Goal: Communication & Community: Answer question/provide support

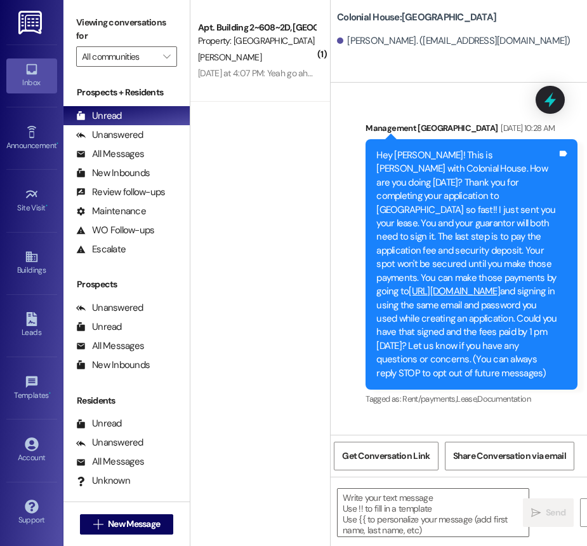
scroll to position [396, 0]
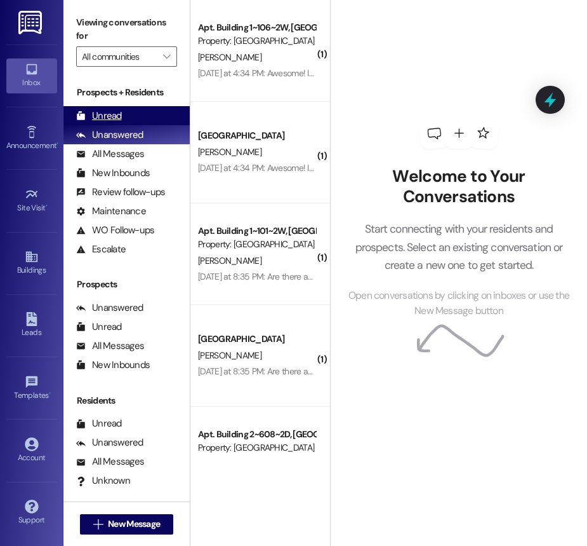
click at [102, 121] on div "Unread" at bounding box center [99, 115] width 46 height 13
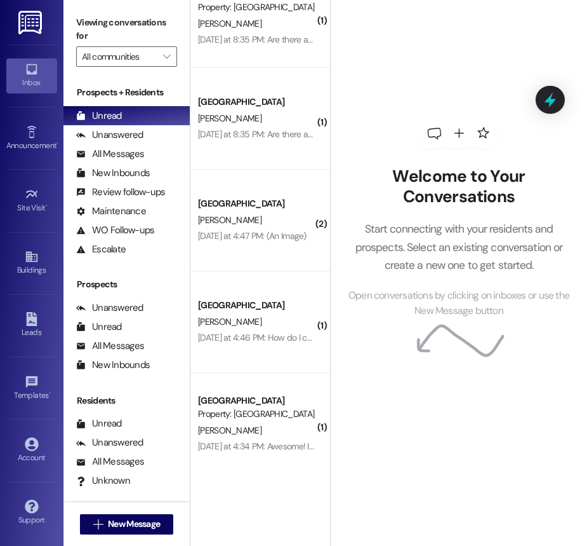
scroll to position [35, 0]
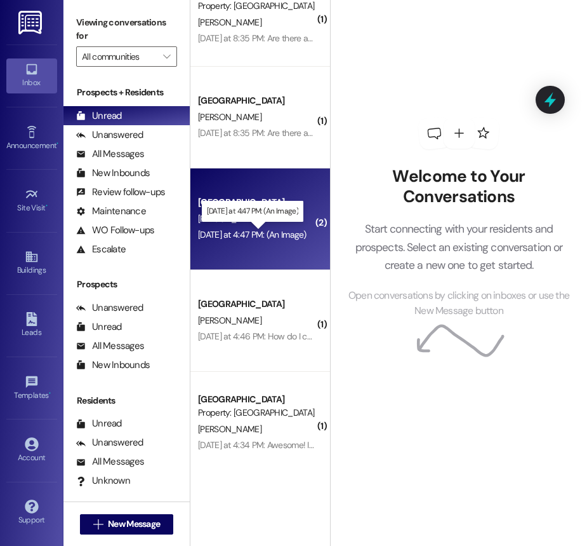
click at [282, 238] on div "[DATE] at 4:47 PM: (An Image) [DATE] at 4:47 PM: (An Image)" at bounding box center [252, 234] width 109 height 11
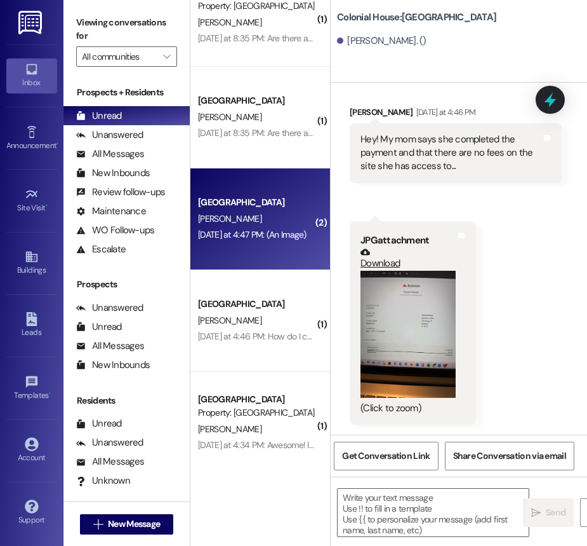
scroll to position [7585, 0]
click at [502, 267] on div "Received via SMS [PERSON_NAME] [DATE] at 4:46 PM Hey! My mom says she completed…" at bounding box center [459, 256] width 257 height 358
click at [518, 260] on div "Received via SMS [PERSON_NAME] [DATE] at 4:46 PM Hey! My mom says she completed…" at bounding box center [459, 256] width 257 height 358
click at [404, 506] on textarea at bounding box center [433, 512] width 191 height 48
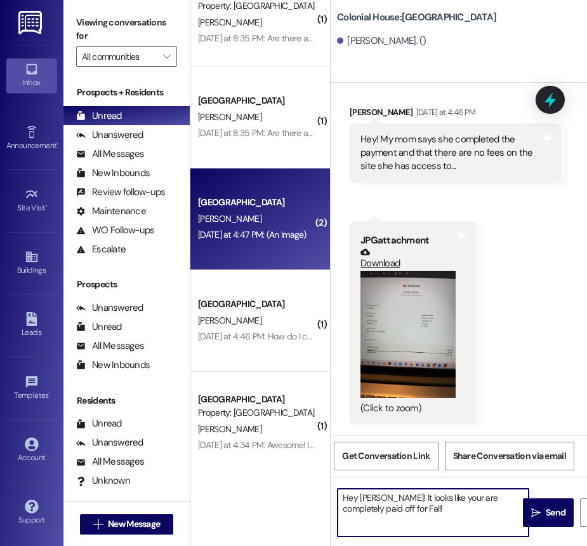
type textarea "Hey Katharine! It looks like your are completely paid off for Fall!!"
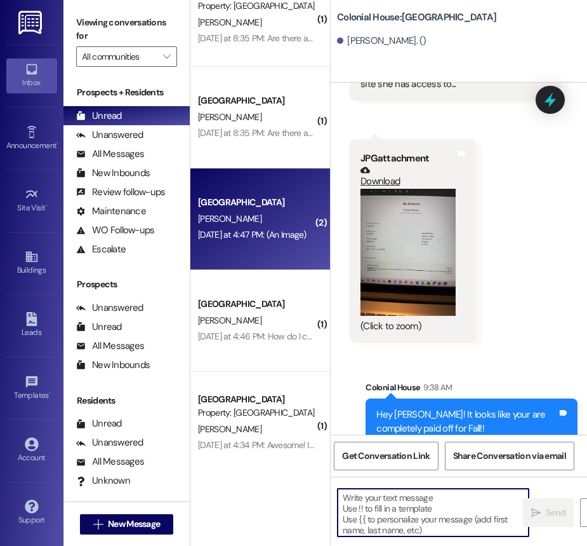
scroll to position [7687, 0]
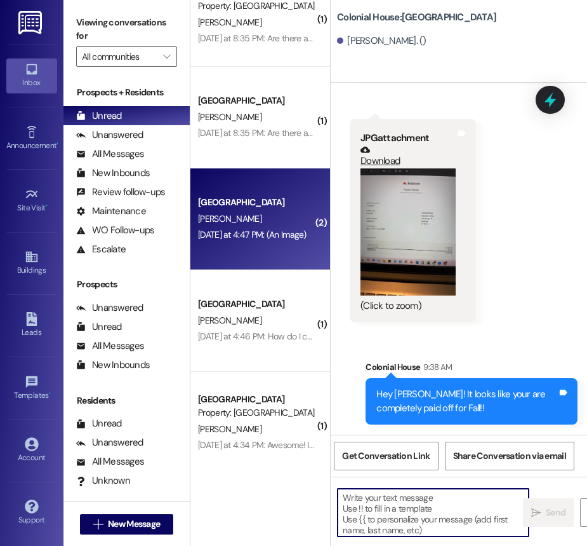
click at [460, 387] on div "Hey Katharine! It looks like your are completely paid off for Fall!! Tags and n…" at bounding box center [472, 401] width 212 height 46
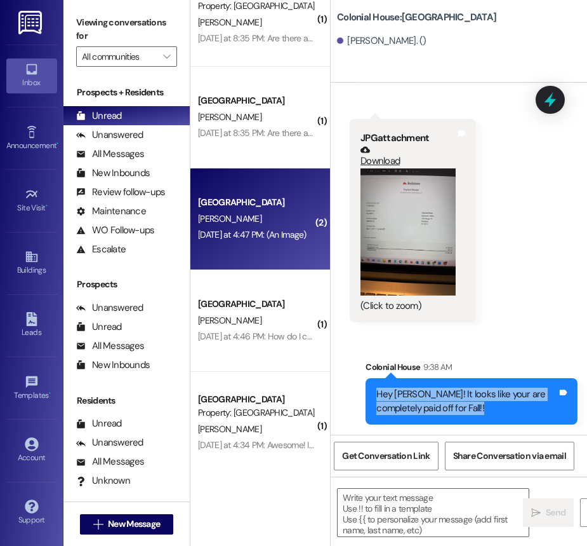
click at [460, 387] on div "Hey Katharine! It looks like your are completely paid off for Fall!! Tags and n…" at bounding box center [472, 401] width 212 height 46
copy div "Hey Katharine! It looks like your are completely paid off for Fall!! Tags and n…"
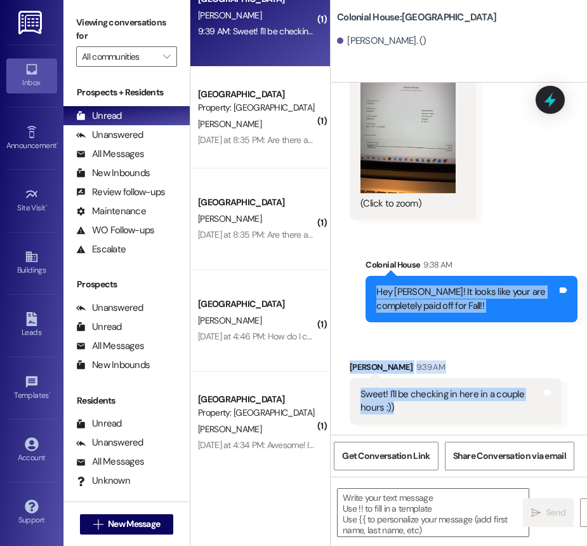
scroll to position [7789, 0]
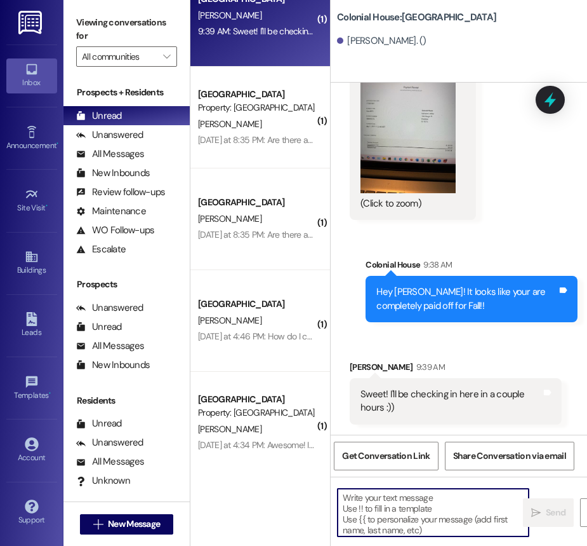
click at [423, 516] on textarea at bounding box center [433, 512] width 191 height 48
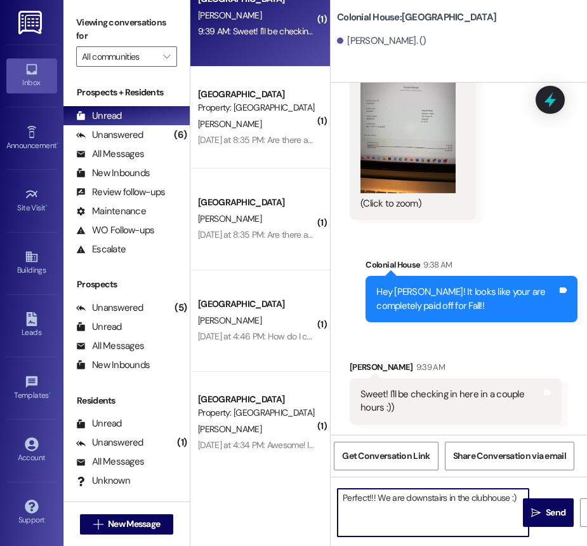
type textarea "Perfect!!! We are downstairs in the clubhouse :))"
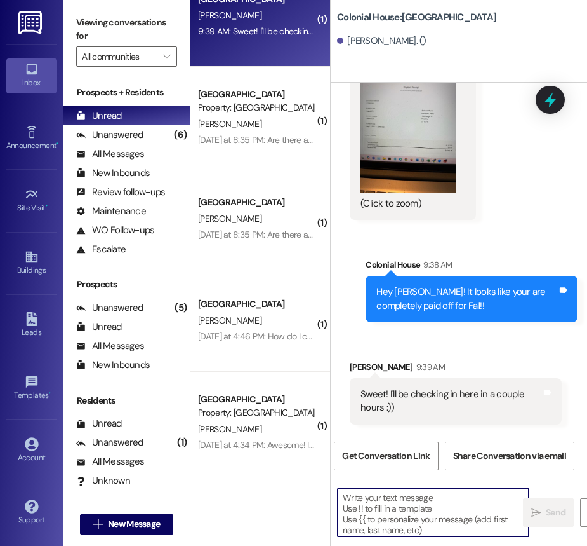
scroll to position [7789, 0]
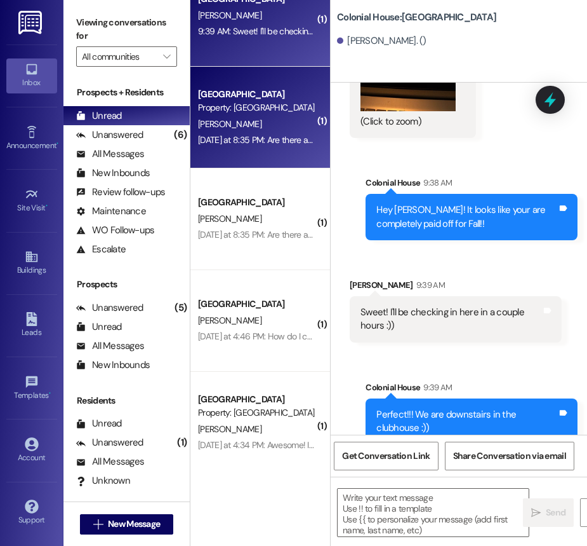
click at [269, 147] on div "Yesterday at 8:35 PM: Are there any storage space still available? Yesterday at…" at bounding box center [257, 140] width 120 height 16
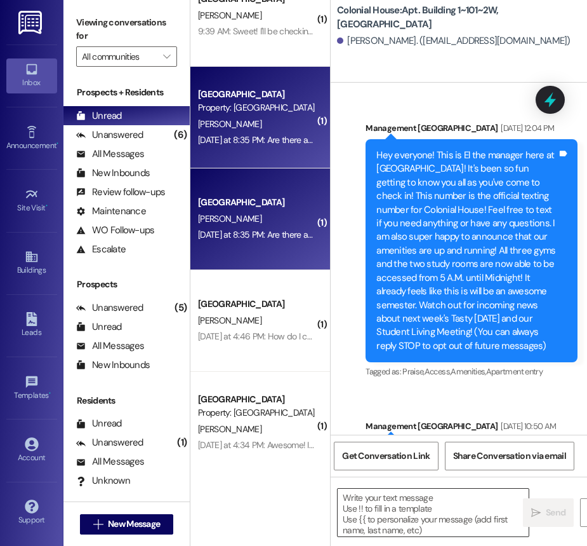
scroll to position [62330, 0]
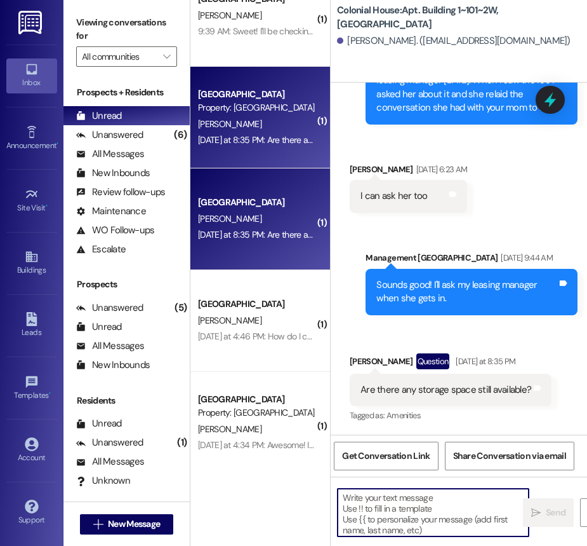
click at [365, 511] on textarea at bounding box center [433, 512] width 191 height 48
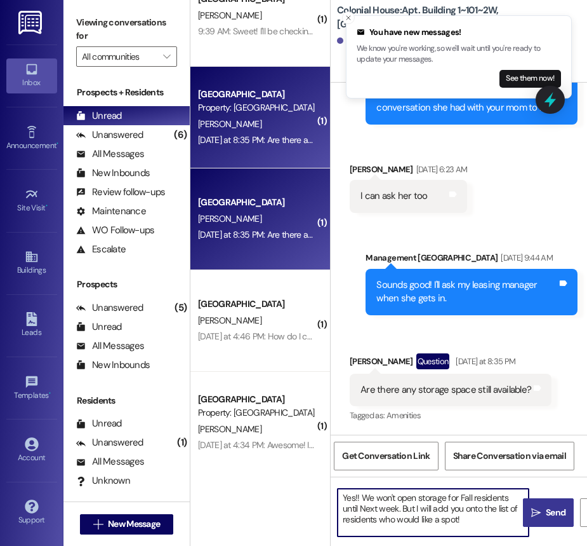
type textarea "Yes!! We won't open storage for Fall residents until Next week. But I will add …"
click at [557, 521] on button " Send" at bounding box center [548, 512] width 51 height 29
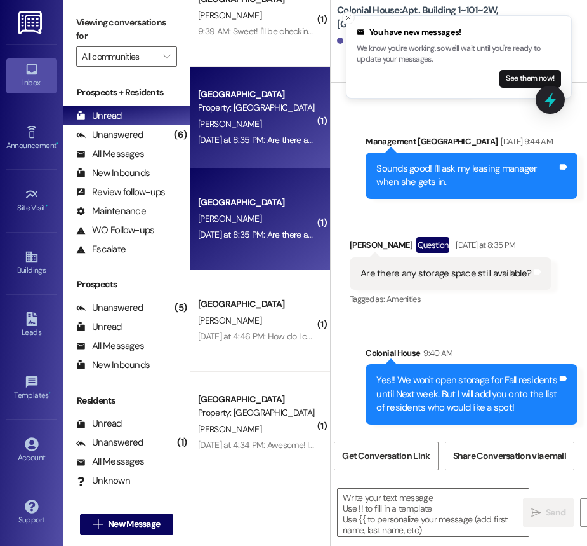
scroll to position [62329, 0]
click at [352, 20] on button "Close toast" at bounding box center [348, 17] width 13 height 13
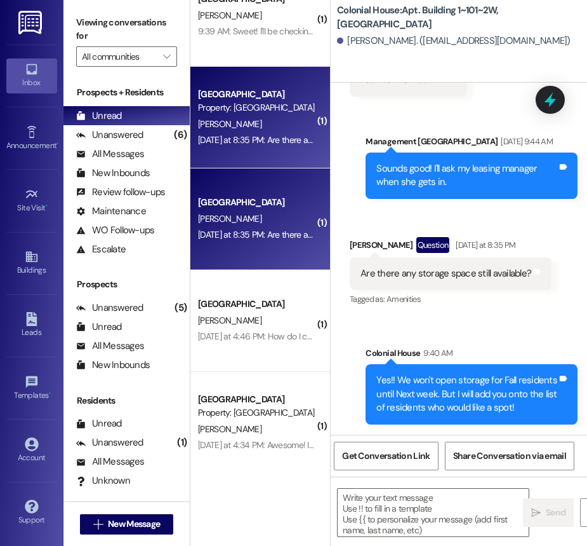
scroll to position [62446, 0]
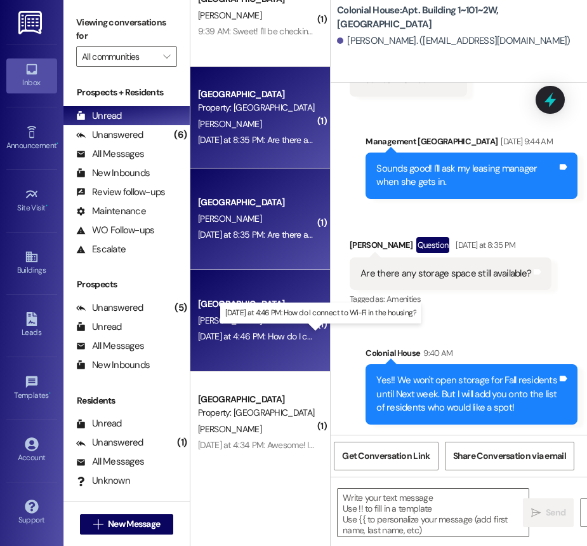
click at [277, 338] on div "Yesterday at 4:46 PM: How do I connect to Wi-Fi in the housing? Yesterday at 4:…" at bounding box center [310, 335] width 224 height 11
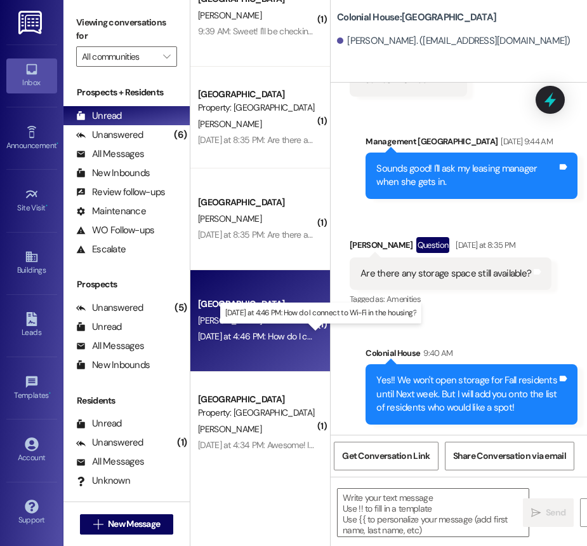
scroll to position [2710, 0]
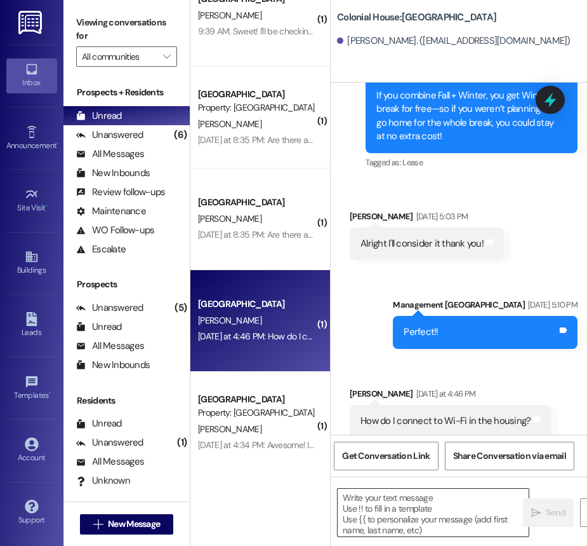
click at [429, 529] on textarea at bounding box center [433, 512] width 191 height 48
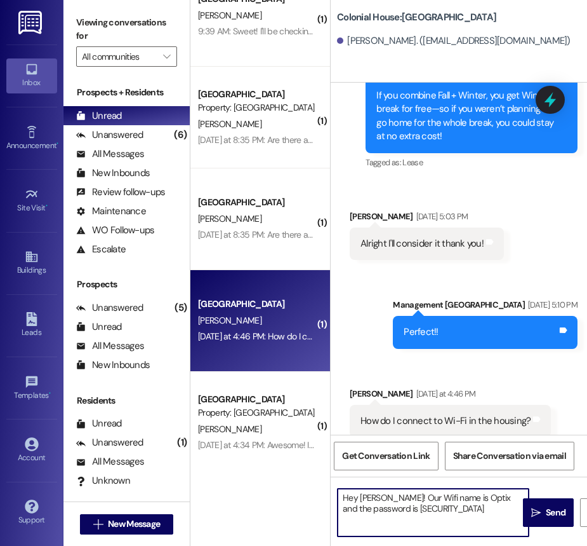
type textarea "Hey Cadence! Our Wifi name is Optix and the password is onmyhonor"
type textarea "Sorry for the late response!"
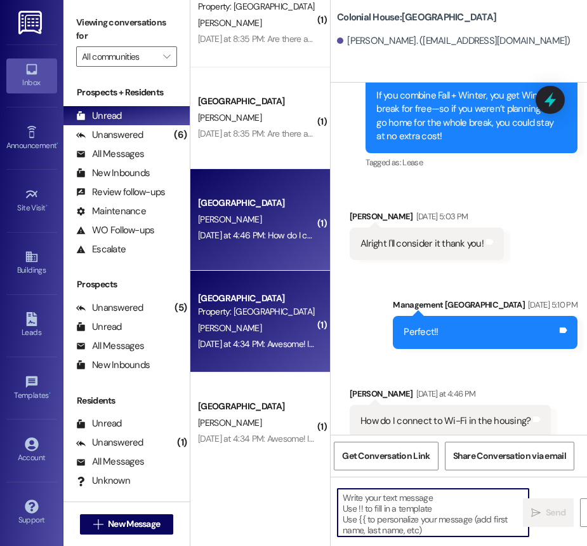
scroll to position [148, 0]
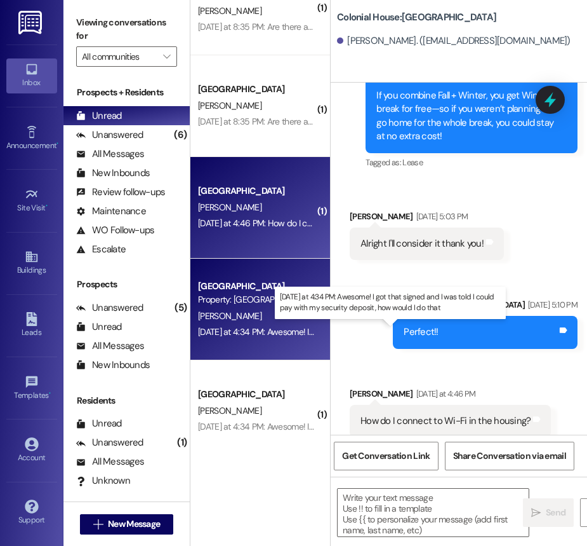
click at [240, 332] on div "Yesterday at 4:34 PM: Awesome! I got that signed and I was told I could pay wit…" at bounding box center [415, 331] width 435 height 11
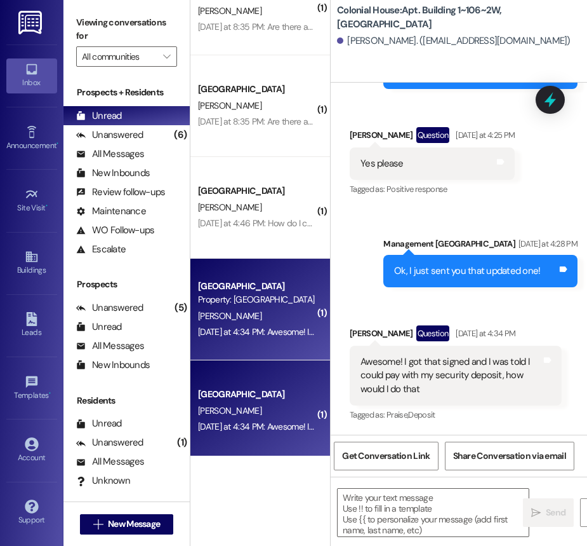
scroll to position [31278, 0]
click at [399, 522] on textarea at bounding box center [433, 512] width 191 height 48
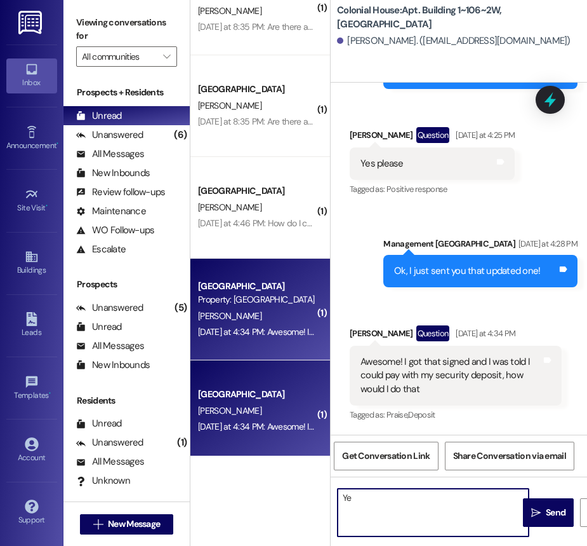
type textarea "Y"
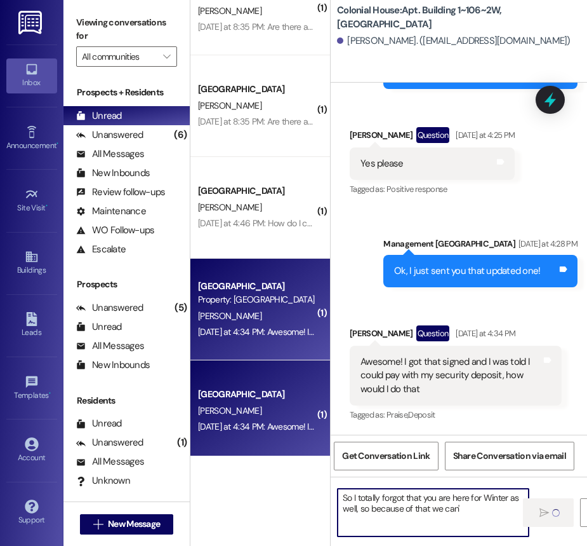
type textarea "So I totally forgot that you are here for Winter as well, so because of that we…"
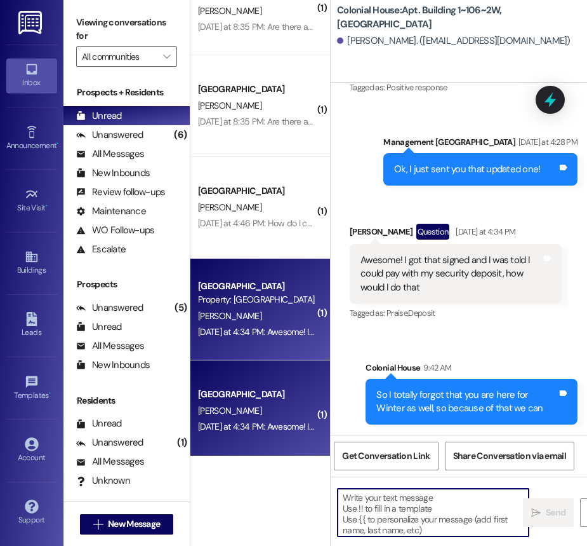
scroll to position [31380, 0]
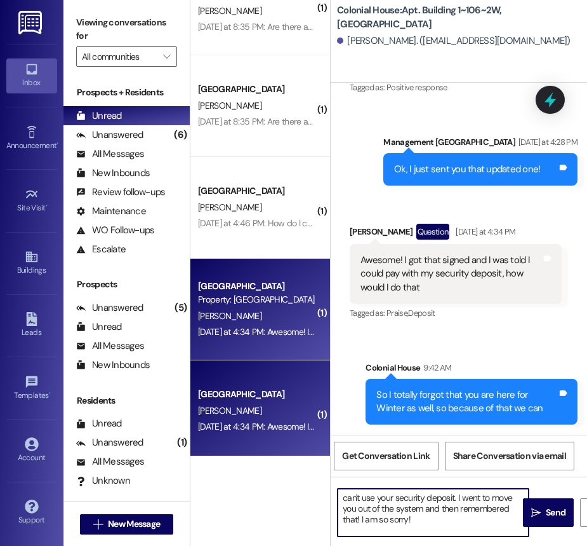
type textarea "can't use your security deposit. I went to move you out of the system and then …"
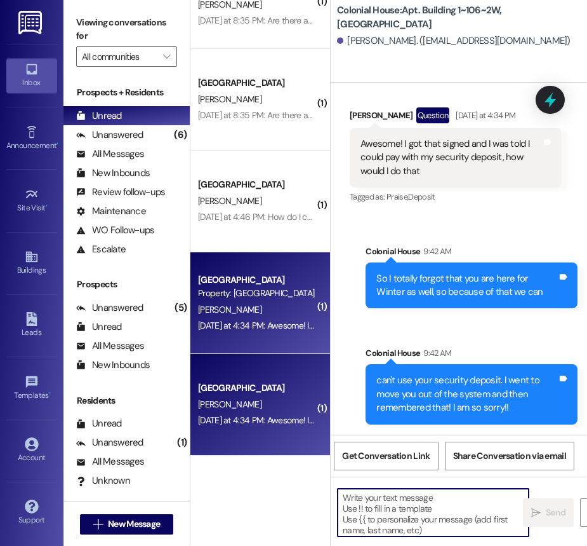
scroll to position [0, 0]
